Goal: Information Seeking & Learning: Learn about a topic

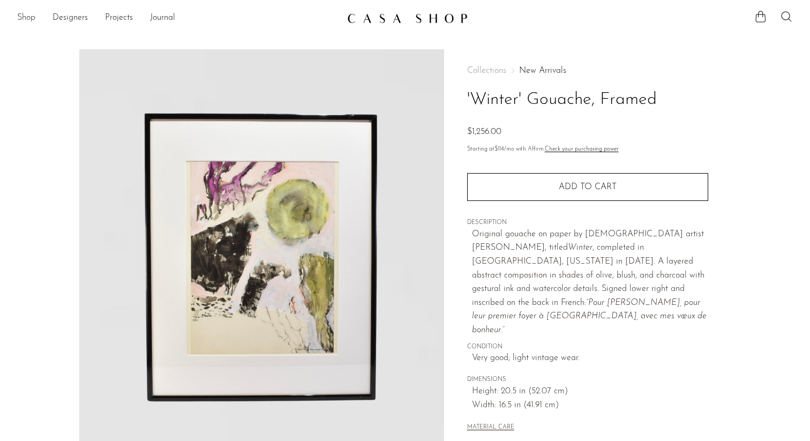
click at [33, 19] on link "Shop" at bounding box center [26, 18] width 18 height 14
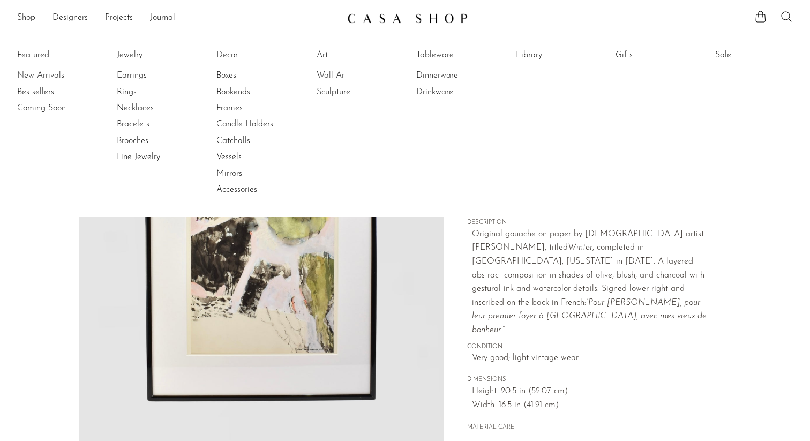
click at [321, 73] on link "Wall Art" at bounding box center [356, 76] width 80 height 12
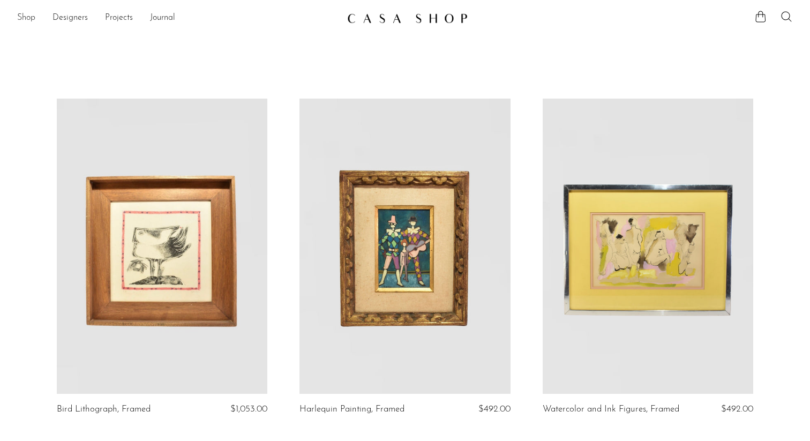
click at [20, 17] on link "Shop" at bounding box center [26, 18] width 18 height 14
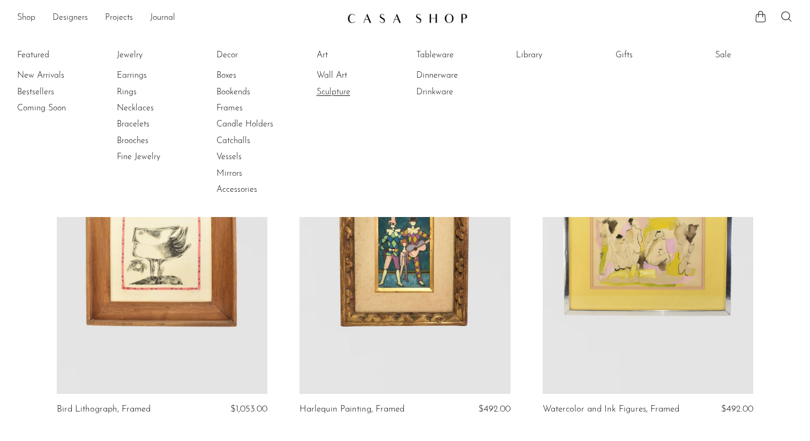
click at [335, 92] on link "Sculpture" at bounding box center [356, 92] width 80 height 12
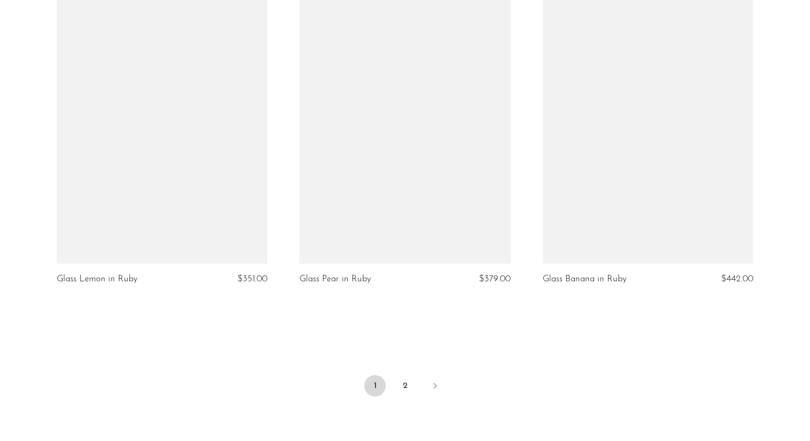
scroll to position [4052, 0]
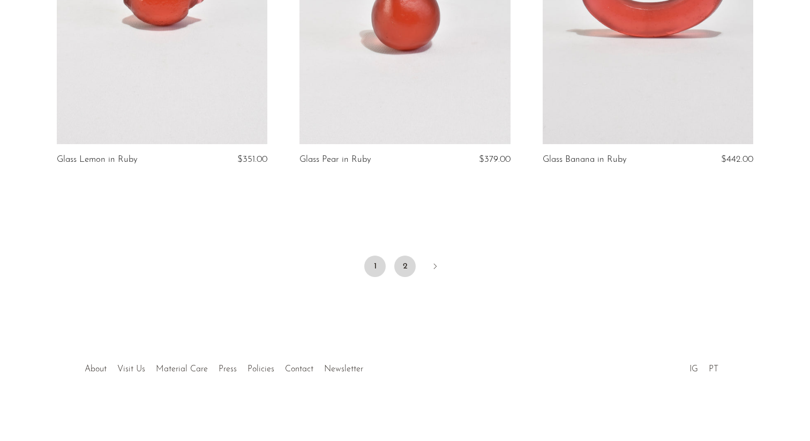
click at [403, 269] on link "2" at bounding box center [404, 265] width 21 height 21
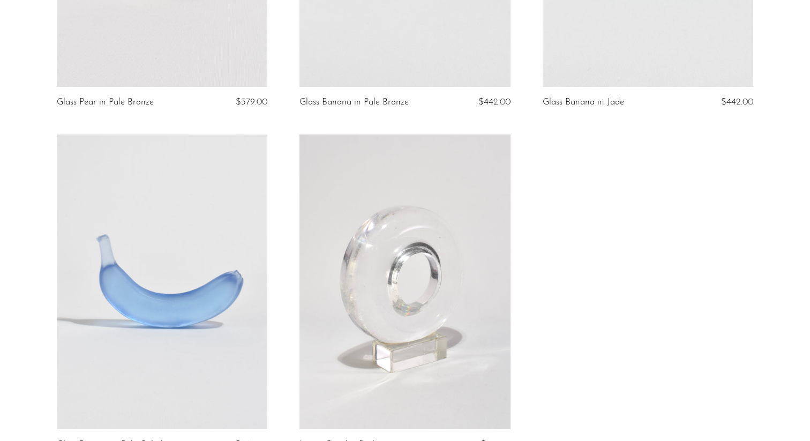
scroll to position [1129, 0]
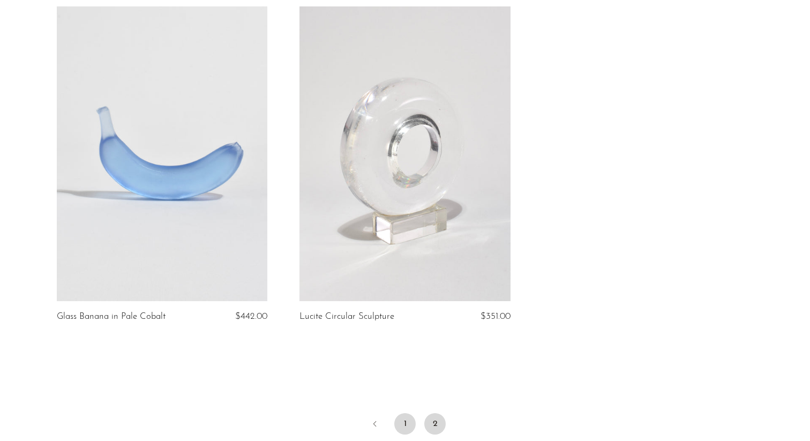
click at [406, 414] on link "1" at bounding box center [404, 423] width 21 height 21
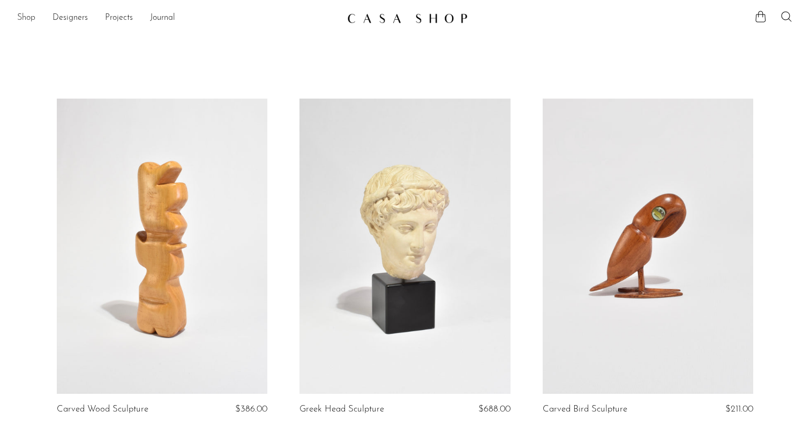
click at [27, 13] on link "Shop" at bounding box center [26, 18] width 18 height 14
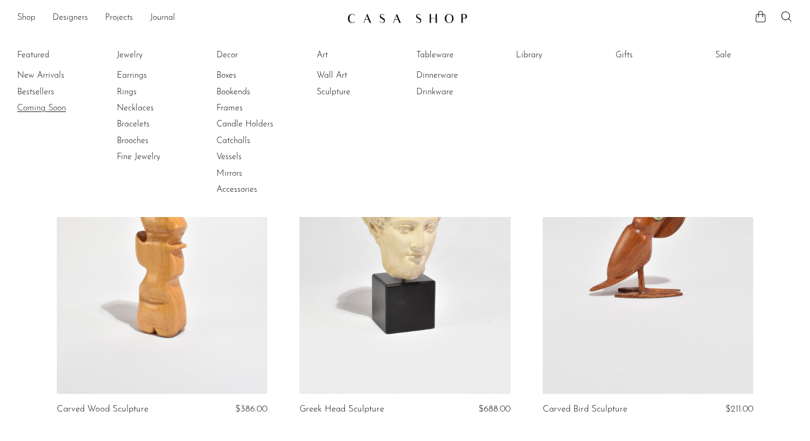
click at [49, 105] on link "Coming Soon" at bounding box center [57, 108] width 80 height 12
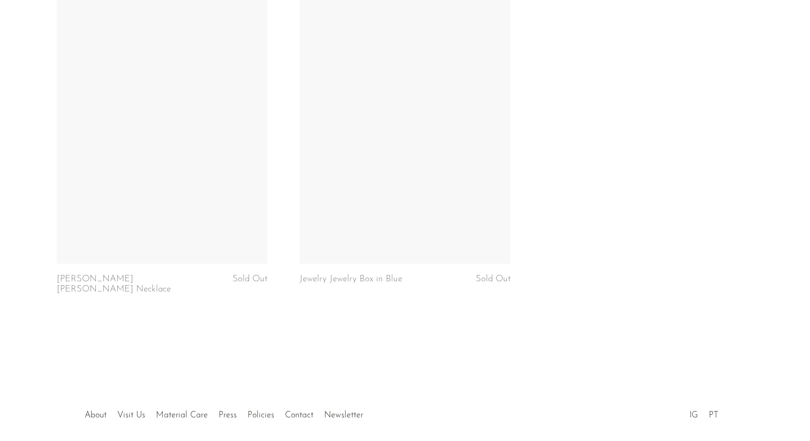
scroll to position [2880, 0]
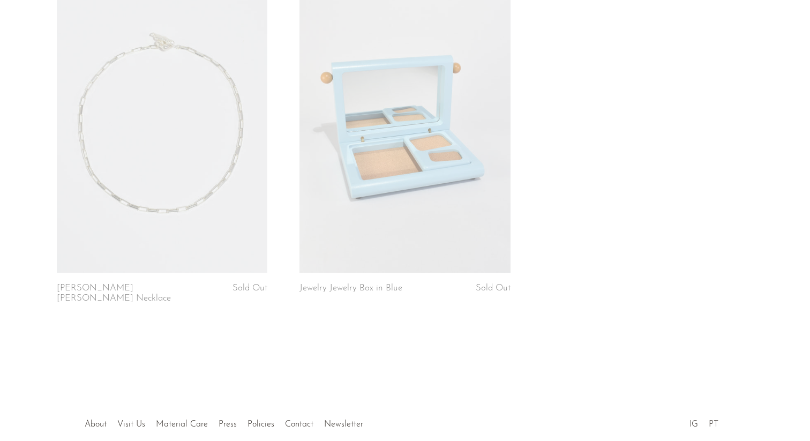
click at [365, 151] on link at bounding box center [404, 125] width 211 height 295
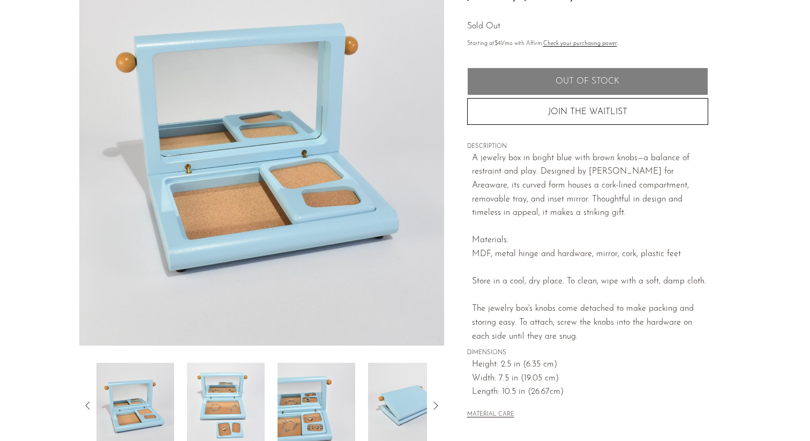
scroll to position [112, 0]
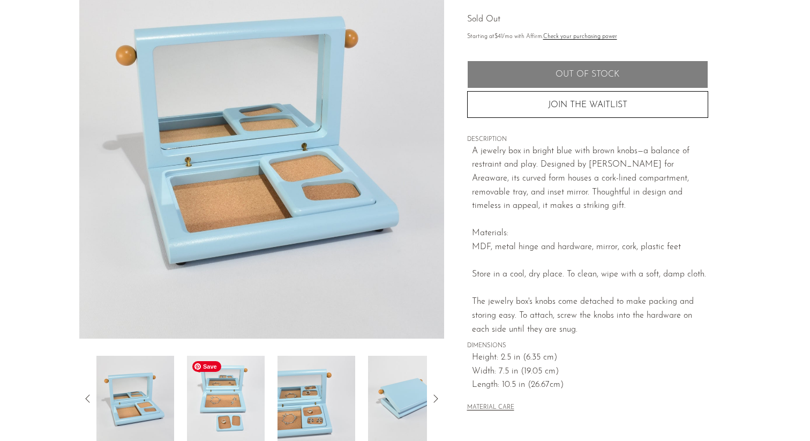
click at [236, 394] on img at bounding box center [226, 399] width 78 height 86
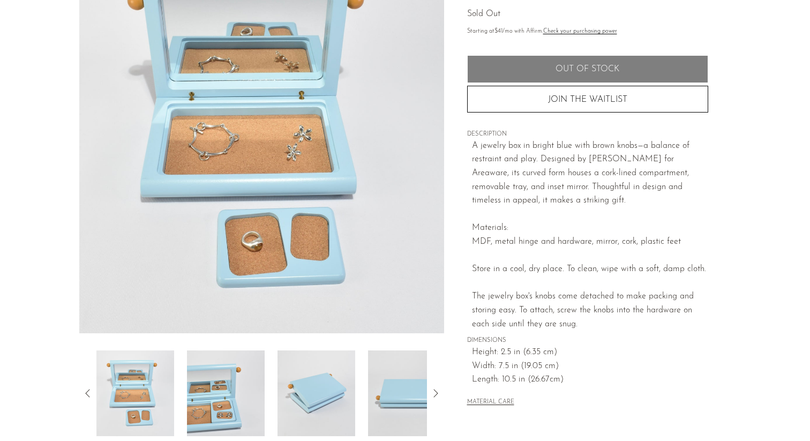
scroll to position [118, 0]
click at [250, 397] on img at bounding box center [226, 393] width 78 height 86
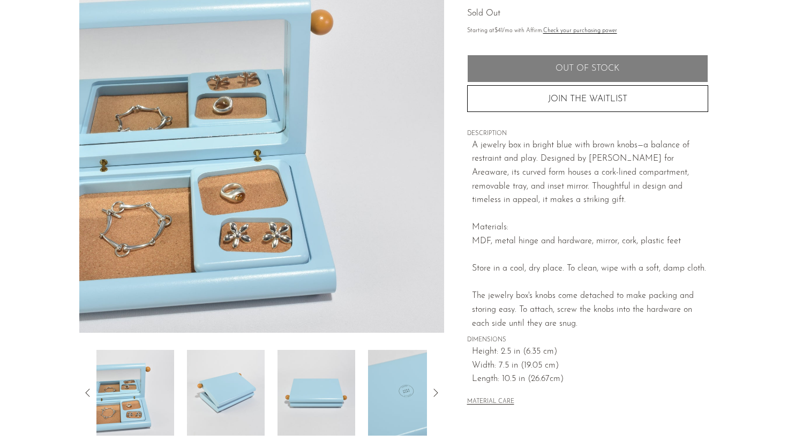
click at [275, 393] on div at bounding box center [261, 393] width 330 height 86
click at [285, 387] on img at bounding box center [316, 393] width 78 height 86
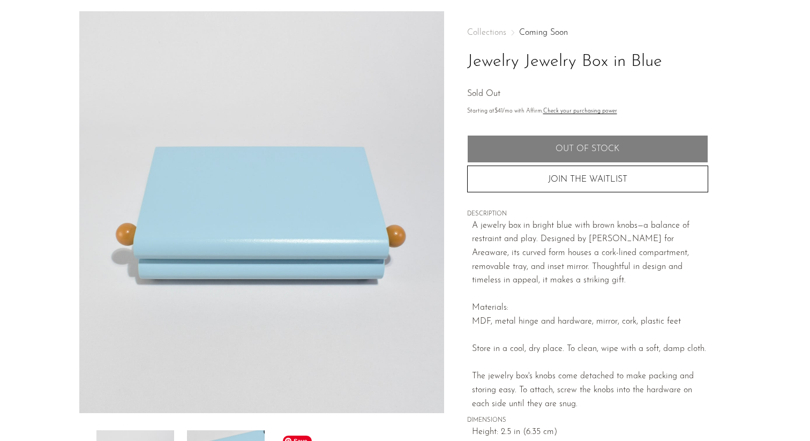
scroll to position [37, 0]
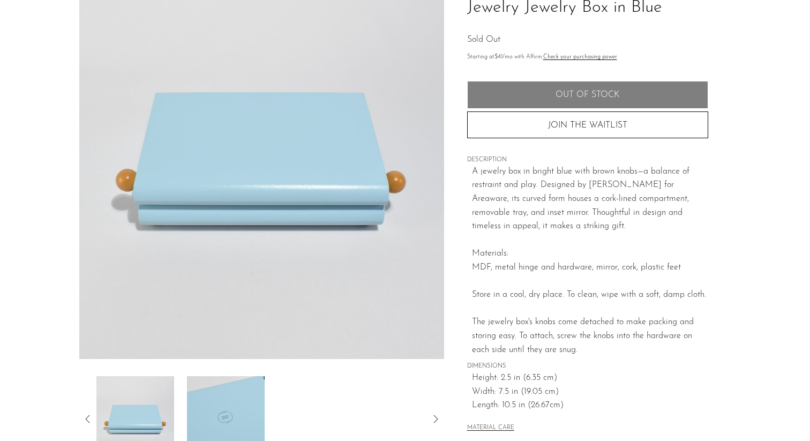
click at [303, 419] on div at bounding box center [261, 419] width 330 height 86
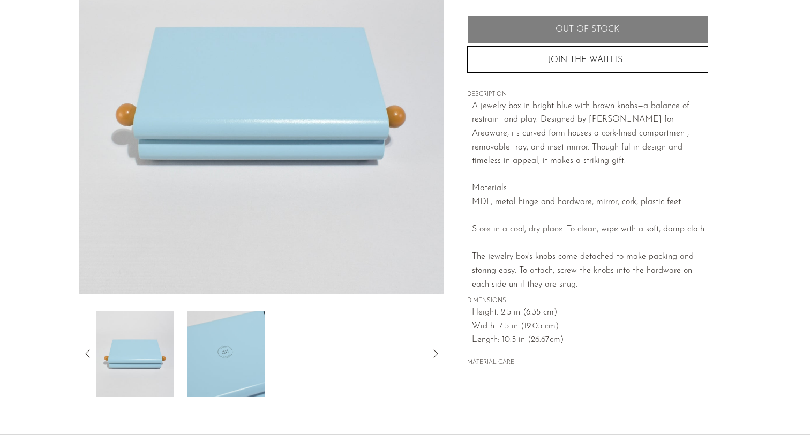
scroll to position [161, 0]
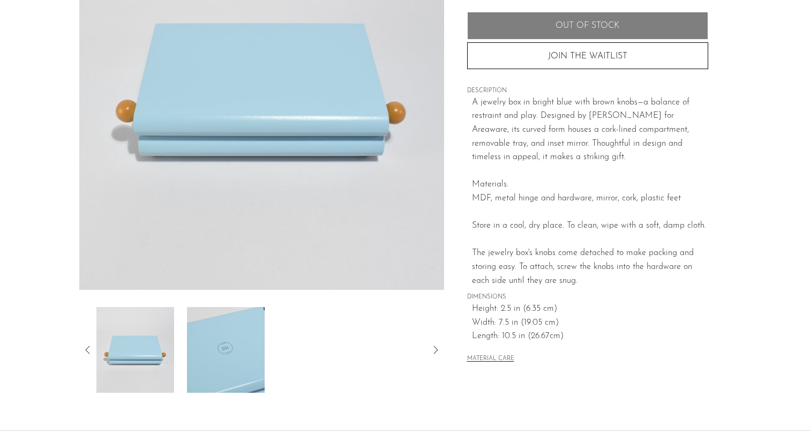
click at [433, 349] on icon at bounding box center [435, 349] width 13 height 13
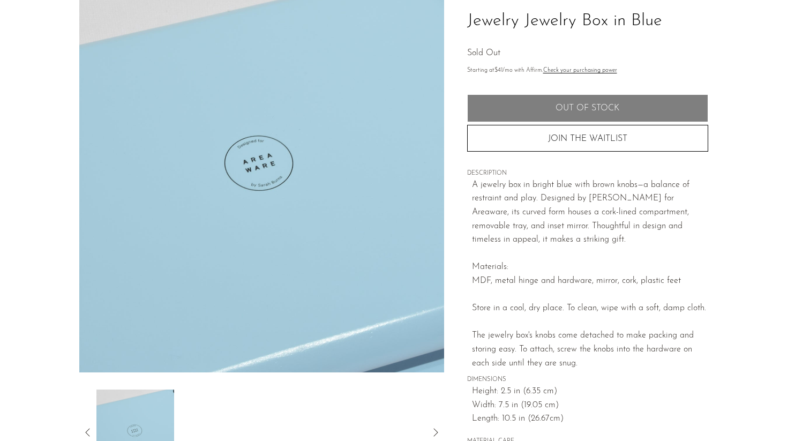
scroll to position [78, 0]
drag, startPoint x: 588, startPoint y: 197, endPoint x: 683, endPoint y: 196, distance: 94.8
click at [683, 196] on p "A jewelry box in bright blue with brown knobs—a balance of restraint and play. …" at bounding box center [590, 275] width 236 height 192
copy p "Sarah Burns for Areaware"
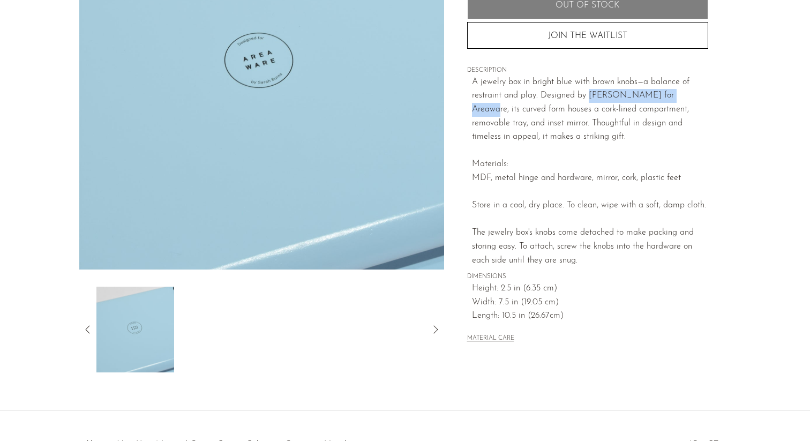
scroll to position [194, 0]
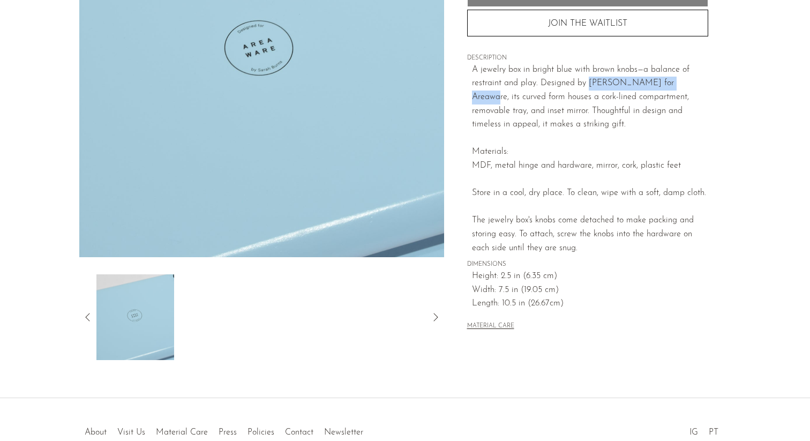
click at [89, 311] on icon at bounding box center [87, 317] width 13 height 13
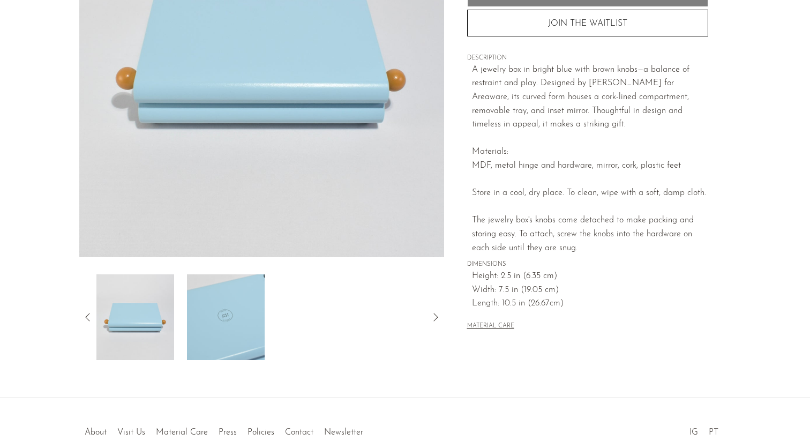
click at [89, 311] on icon at bounding box center [87, 317] width 13 height 13
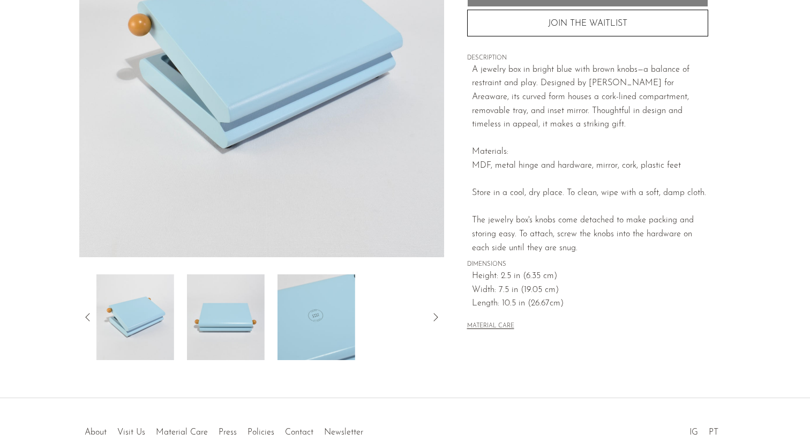
scroll to position [0, 0]
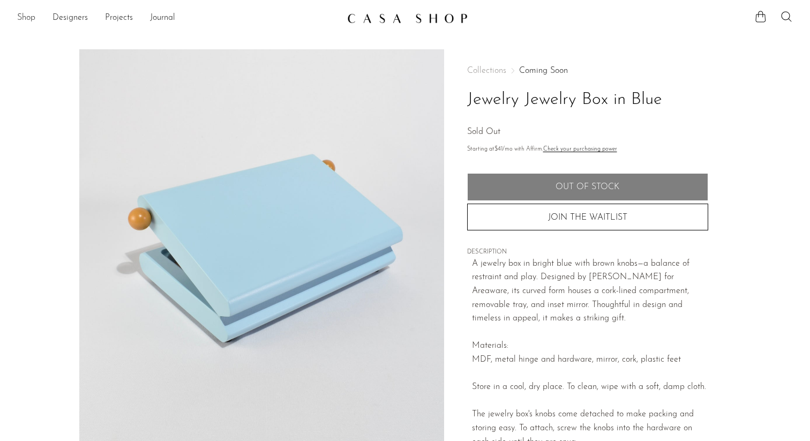
click at [23, 19] on link "Shop" at bounding box center [26, 18] width 18 height 14
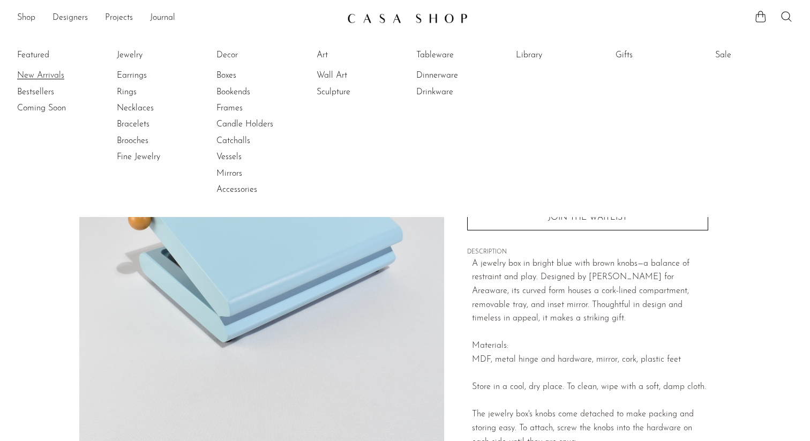
click at [46, 71] on link "New Arrivals" at bounding box center [57, 76] width 80 height 12
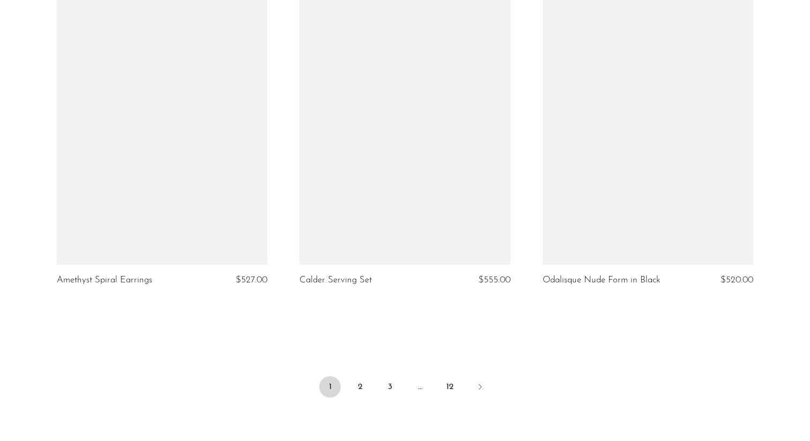
scroll to position [3922, 0]
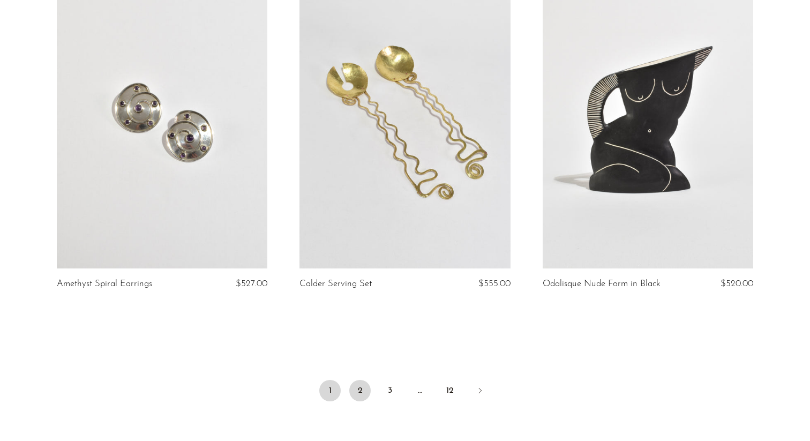
click at [359, 380] on link "2" at bounding box center [359, 390] width 21 height 21
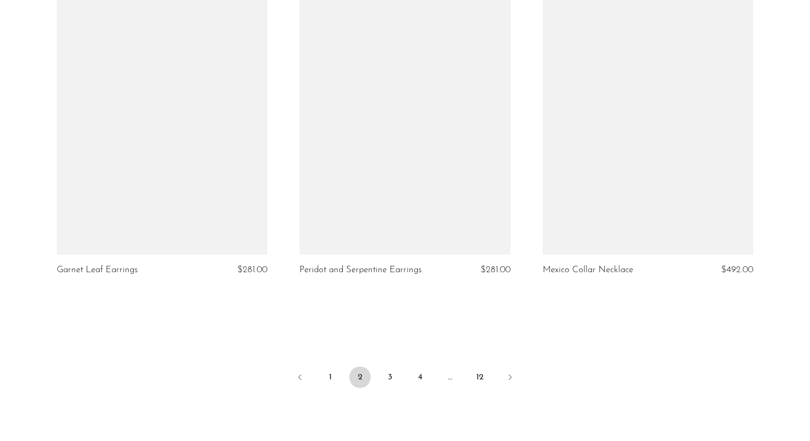
scroll to position [4026, 0]
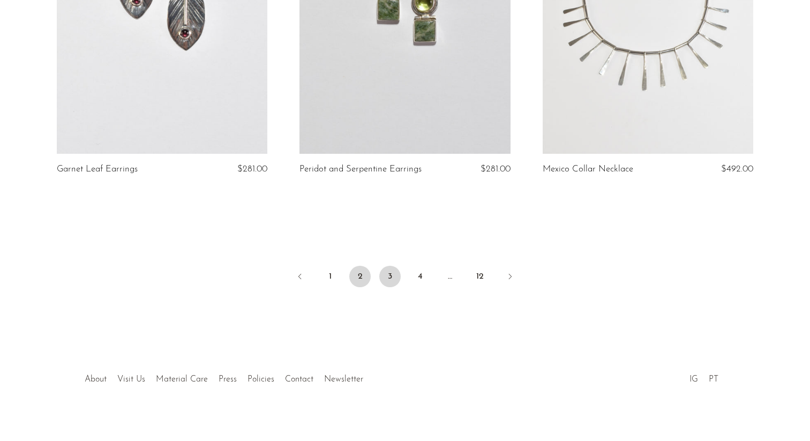
click at [386, 268] on link "3" at bounding box center [389, 276] width 21 height 21
